Goal: Information Seeking & Learning: Understand process/instructions

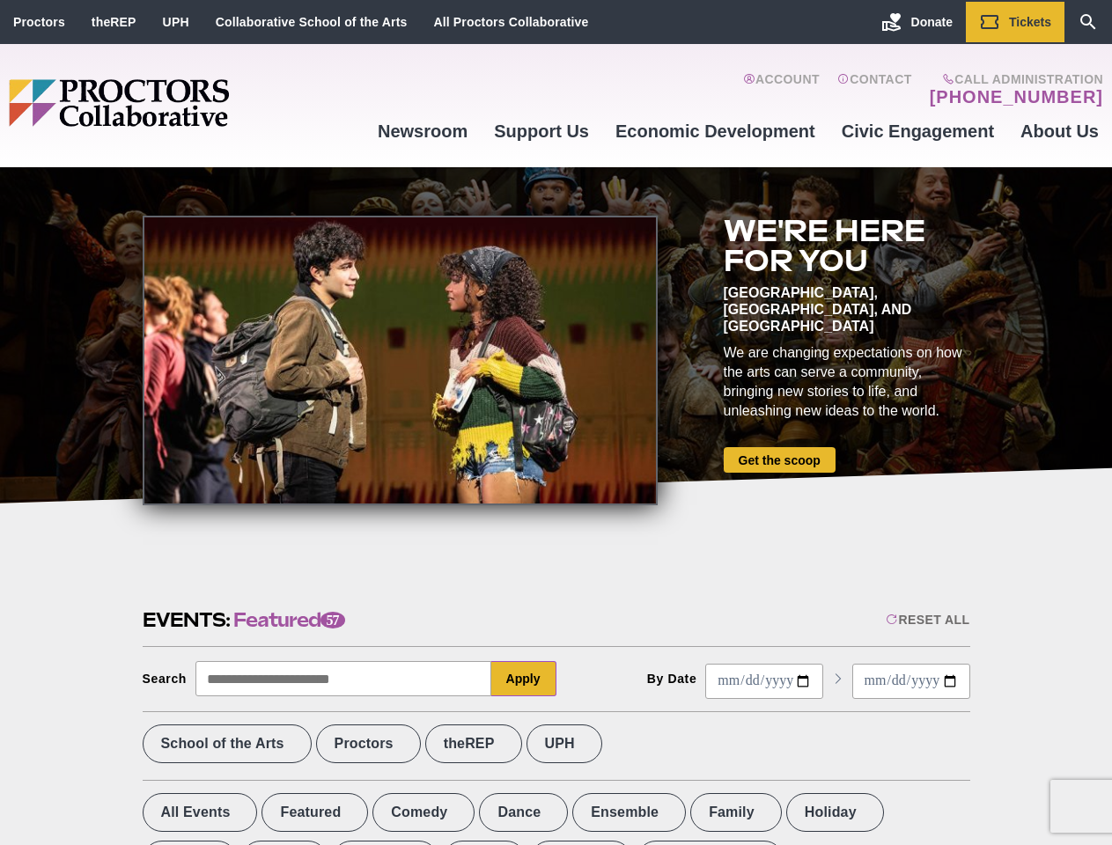
click at [556, 423] on div at bounding box center [400, 361] width 515 height 290
click at [926, 620] on div "Reset All" at bounding box center [928, 620] width 84 height 14
click at [524, 679] on button "Apply" at bounding box center [523, 678] width 65 height 35
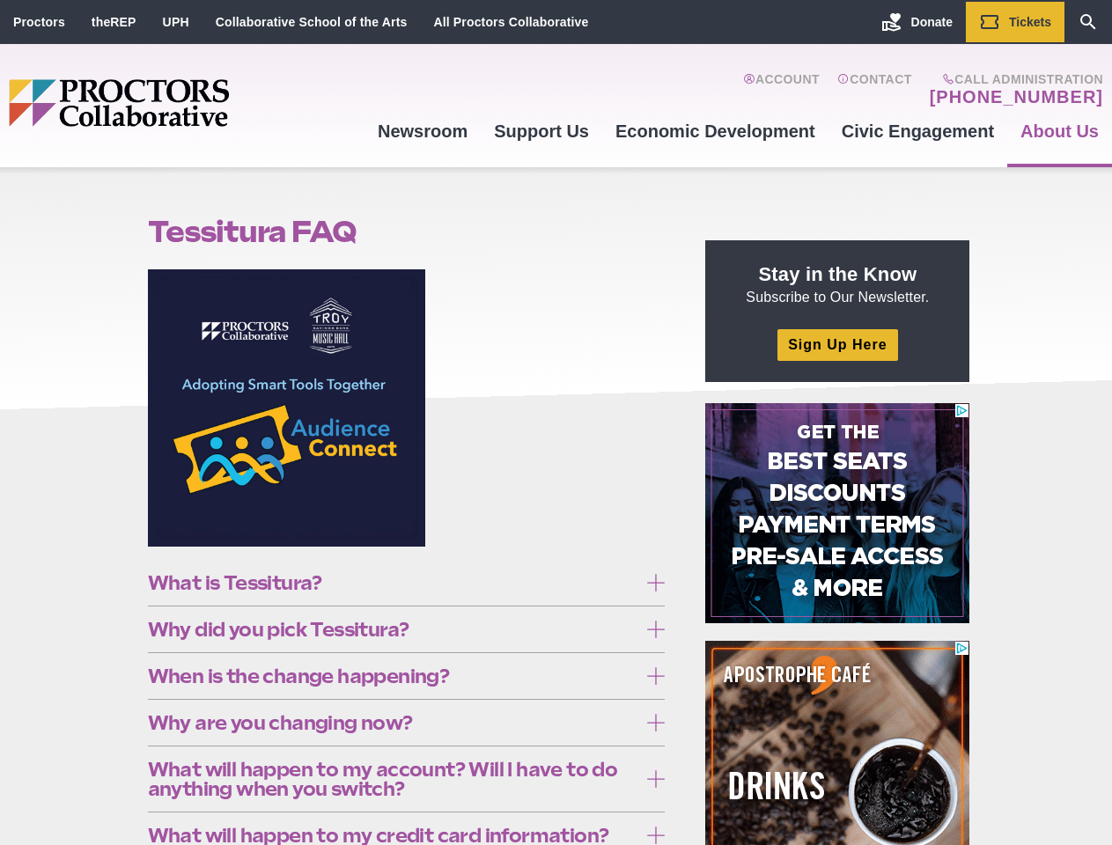
click at [556, 423] on figure at bounding box center [407, 414] width 518 height 291
